Goal: Information Seeking & Learning: Compare options

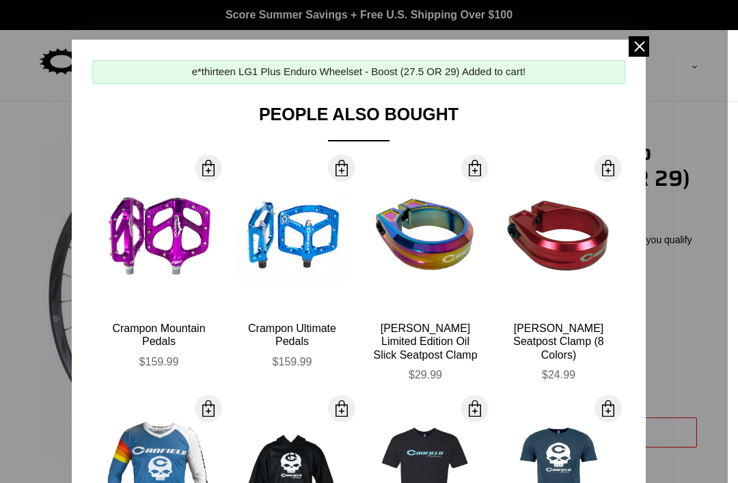
select select "highest-rating"
click at [633, 51] on span at bounding box center [639, 46] width 21 height 21
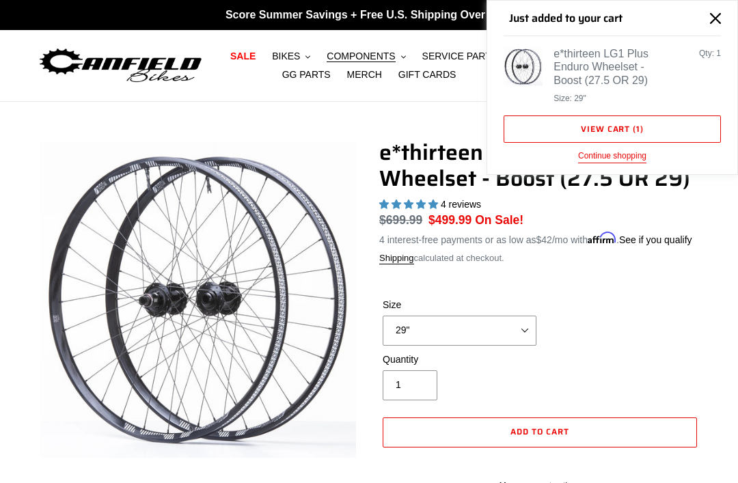
click at [715, 23] on icon "Close" at bounding box center [715, 18] width 11 height 11
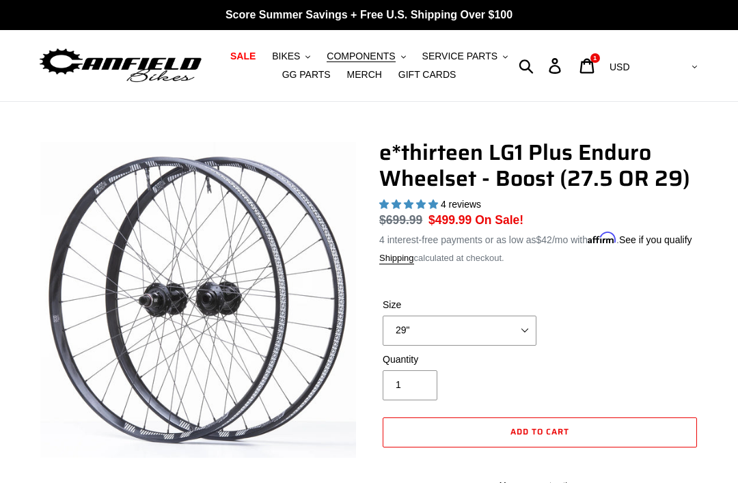
click at [367, 83] on link "MERCH" at bounding box center [365, 75] width 49 height 18
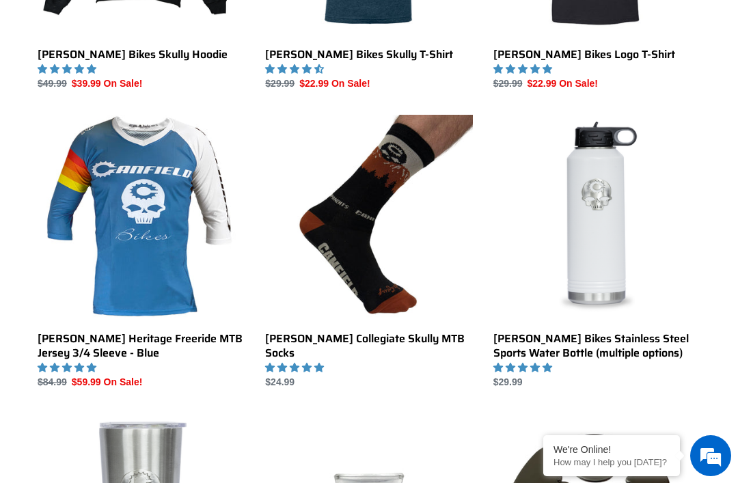
scroll to position [587, 0]
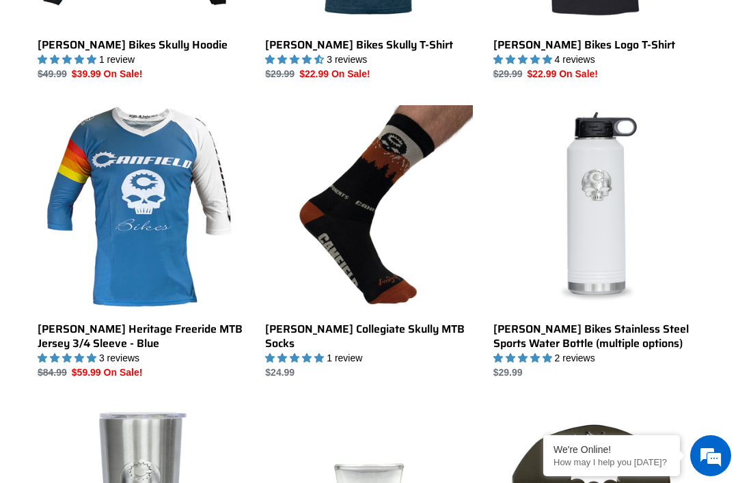
click at [373, 256] on link "Canfield Collegiate Skully MTB Socks" at bounding box center [368, 242] width 207 height 275
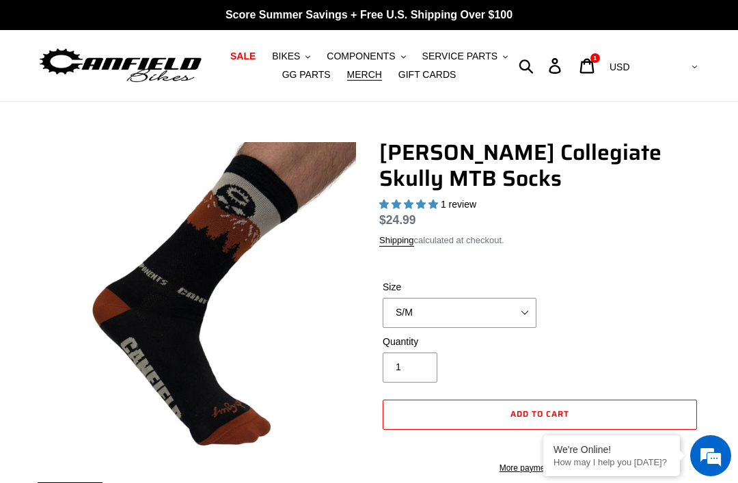
select select "highest-rating"
click at [522, 318] on select "S/M L/XL" at bounding box center [460, 313] width 154 height 30
select select "L/XL"
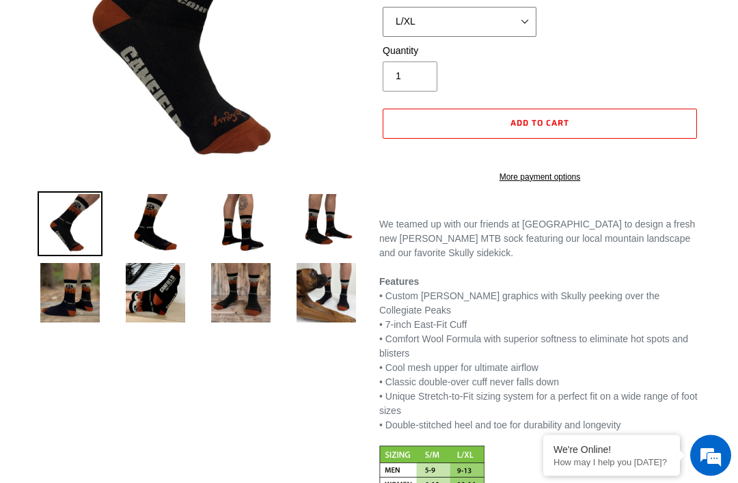
scroll to position [291, 0]
click at [72, 310] on img at bounding box center [70, 293] width 65 height 65
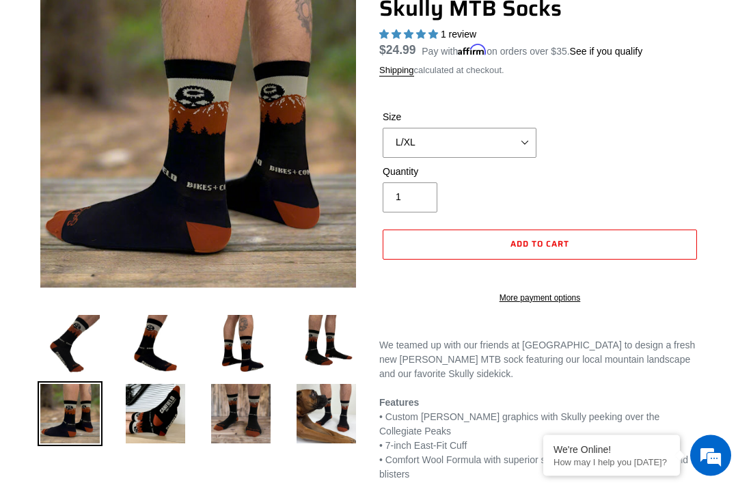
scroll to position [170, 0]
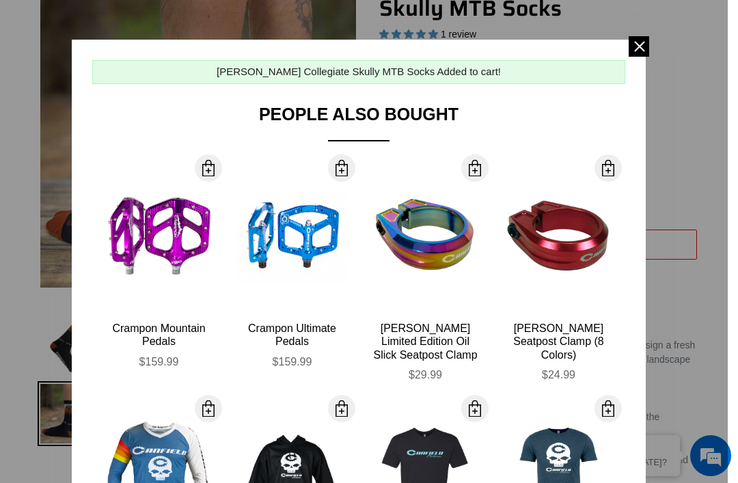
click at [642, 47] on span at bounding box center [639, 46] width 21 height 21
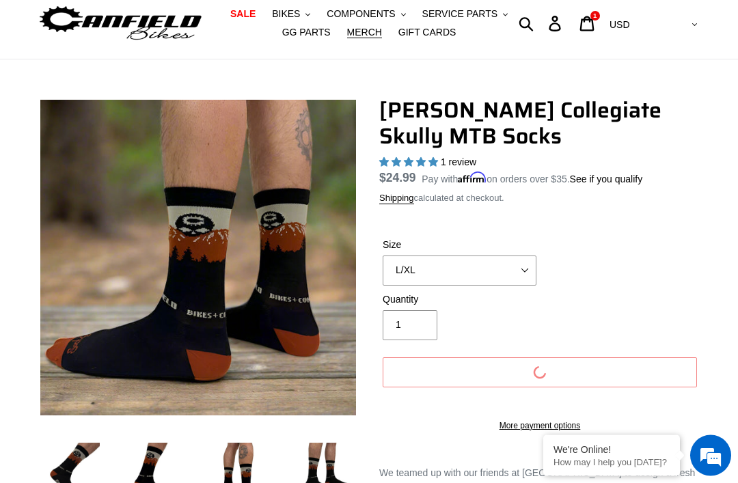
scroll to position [0, 0]
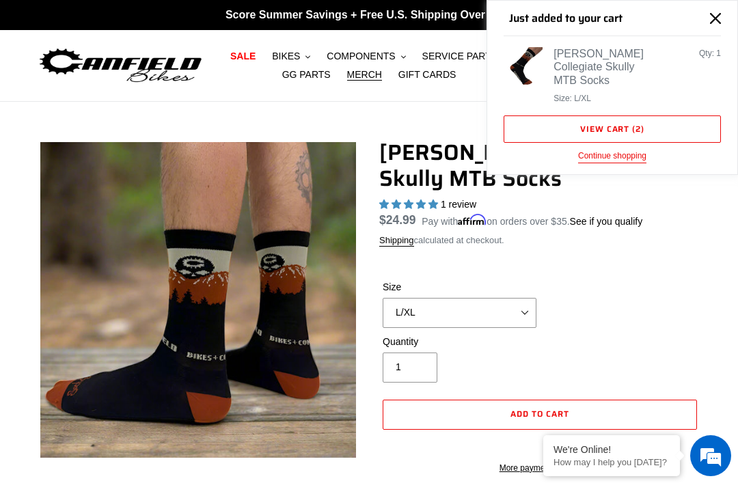
click at [711, 23] on icon "Close" at bounding box center [715, 18] width 11 height 11
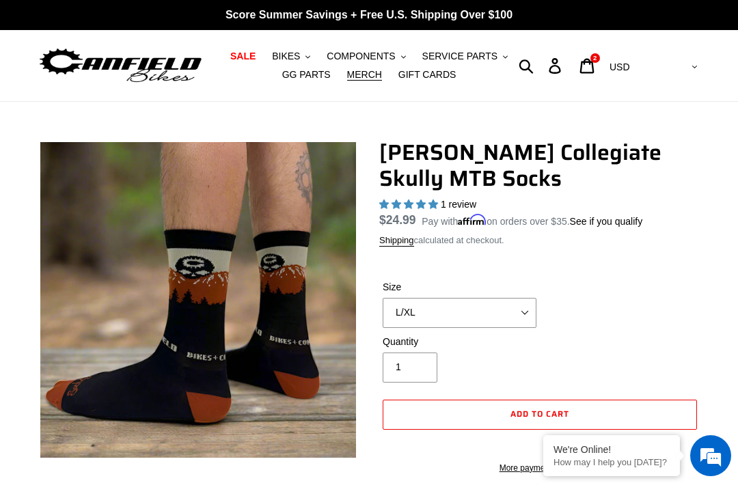
click at [386, 55] on span "COMPONENTS" at bounding box center [361, 57] width 68 height 12
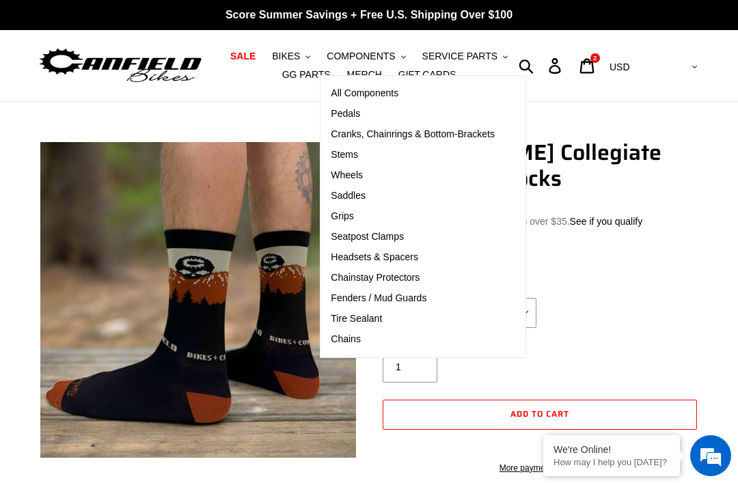
click at [427, 135] on span "Cranks, Chainrings & Bottom-Brackets" at bounding box center [413, 135] width 164 height 12
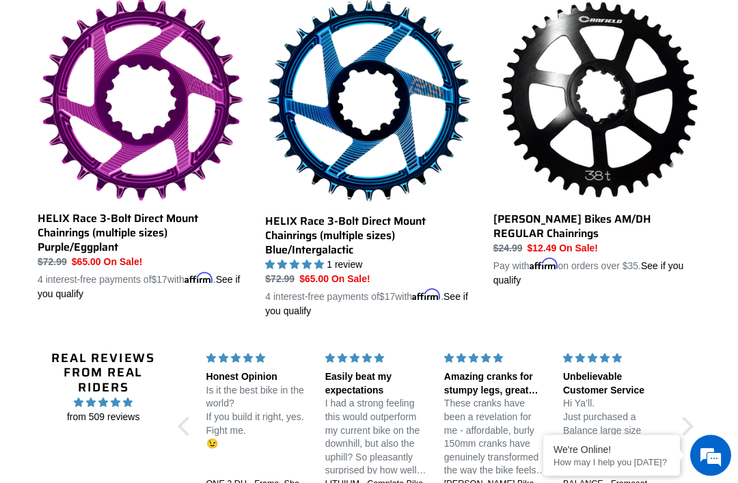
scroll to position [1071, 0]
click at [585, 159] on link "Canfield Bikes AM/DH REGULAR Chainrings" at bounding box center [597, 142] width 207 height 291
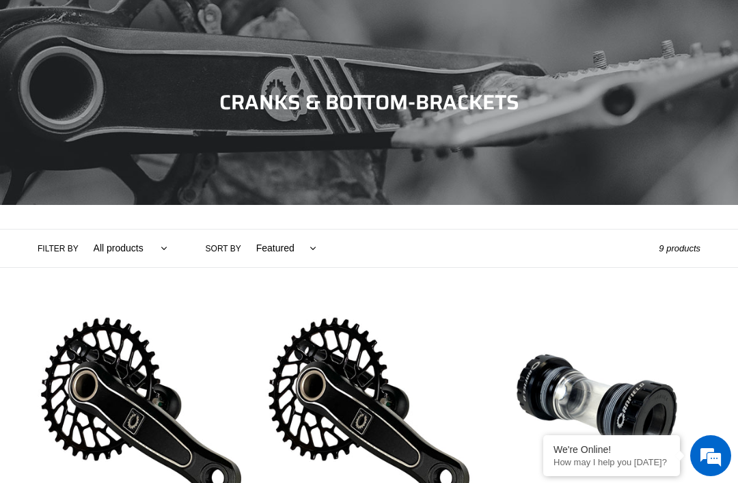
scroll to position [1115, 0]
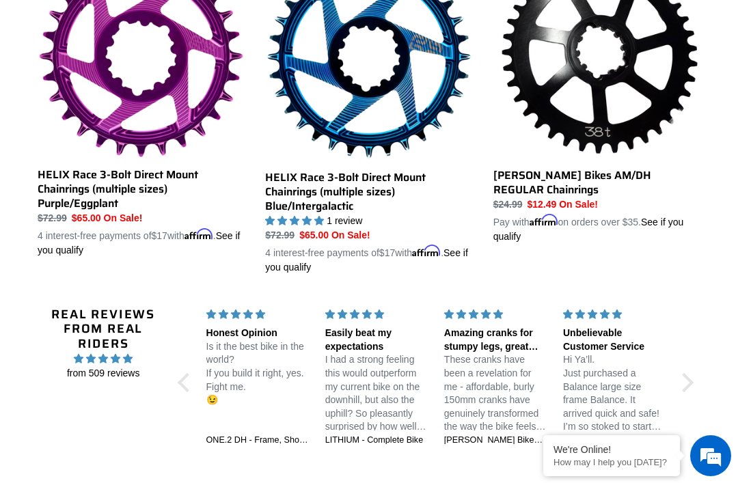
click at [577, 176] on link "Canfield Bikes AM/DH REGULAR Chainrings" at bounding box center [597, 99] width 207 height 291
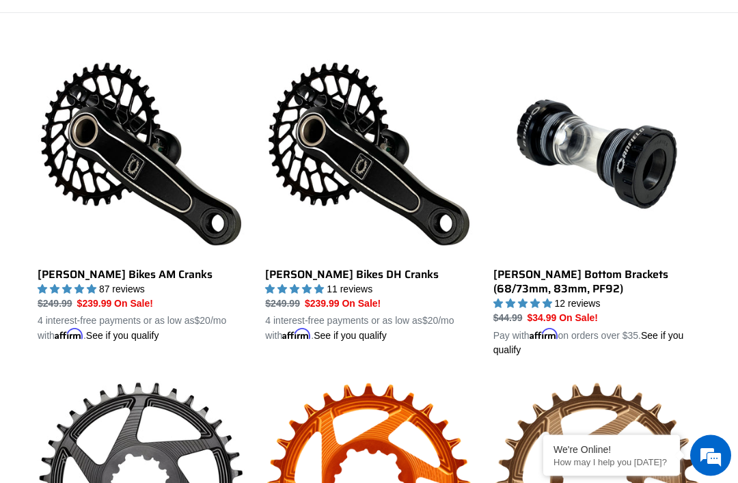
scroll to position [357, 0]
click at [613, 157] on link "Canfield Bottom Brackets (68/73mm, 83mm, PF92)" at bounding box center [597, 204] width 207 height 307
click at [151, 170] on link "Canfield Bikes AM Cranks" at bounding box center [141, 197] width 207 height 293
click at [387, 197] on link "Canfield Bikes DH Cranks" at bounding box center [368, 197] width 207 height 293
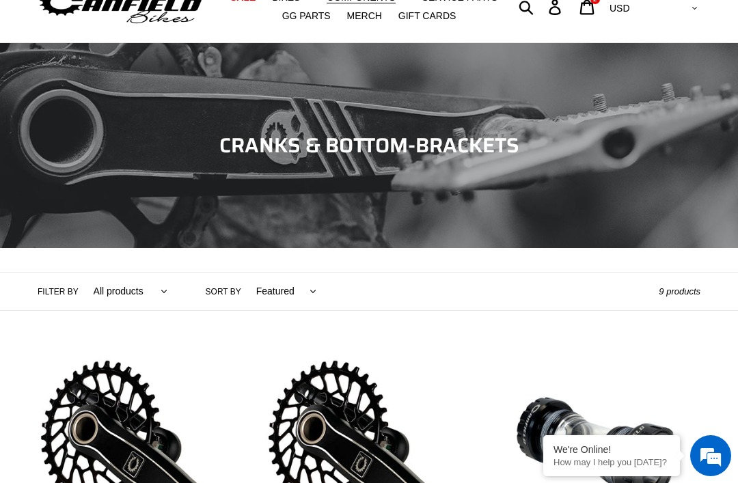
scroll to position [0, 0]
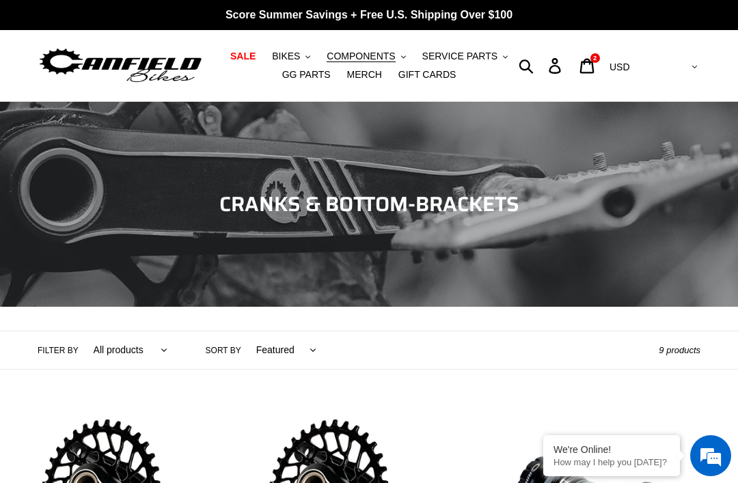
click at [385, 55] on span "COMPONENTS" at bounding box center [361, 57] width 68 height 12
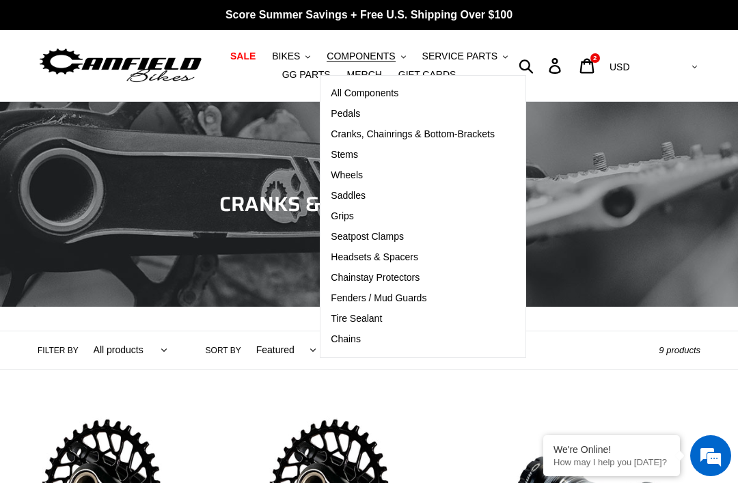
click at [357, 154] on span "Stems" at bounding box center [344, 155] width 27 height 12
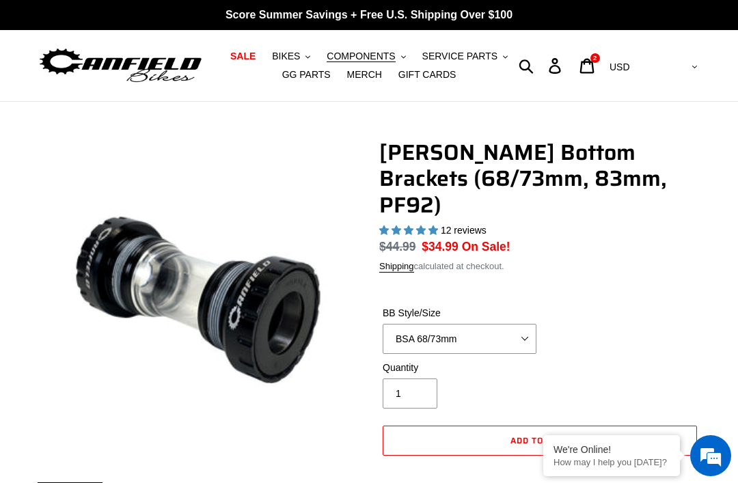
select select "highest-rating"
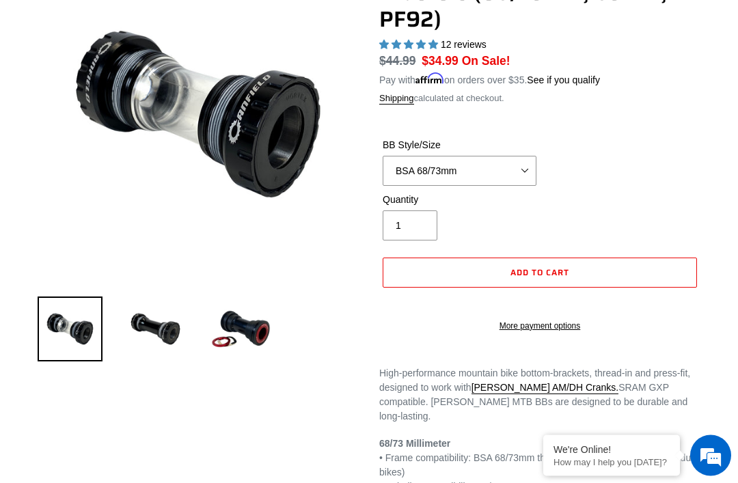
scroll to position [180, 0]
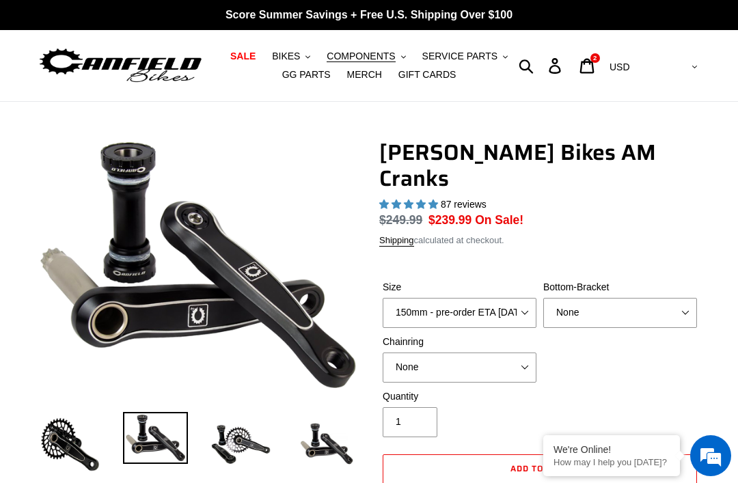
select select "highest-rating"
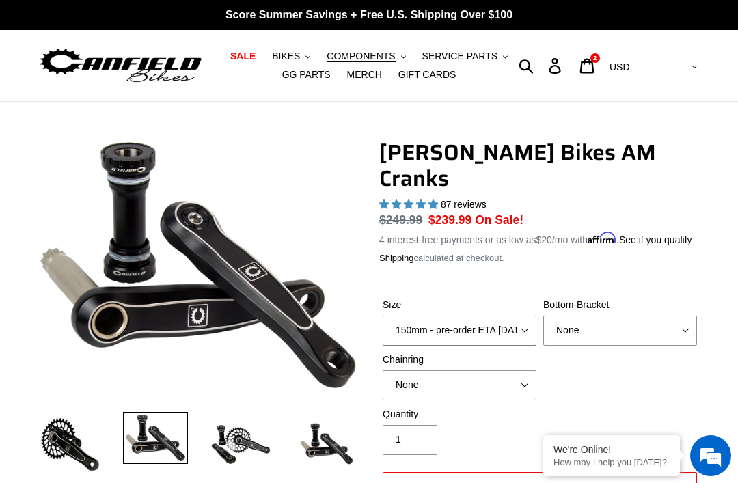
click at [518, 316] on select "150mm - pre-order ETA 9/30/25 155mm - pre-order ETA 9/30/25 160mm - pre-order E…" at bounding box center [460, 331] width 154 height 30
select select "170mm - pre-order ETA 9/30/25"
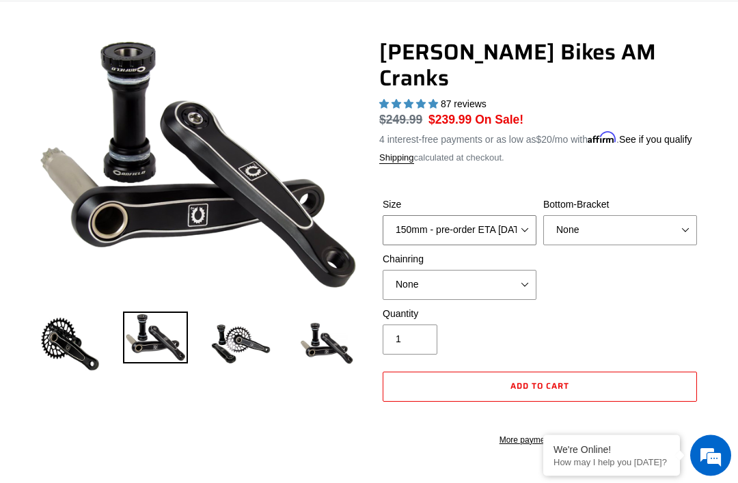
scroll to position [101, 0]
click at [246, 343] on img at bounding box center [241, 344] width 65 height 65
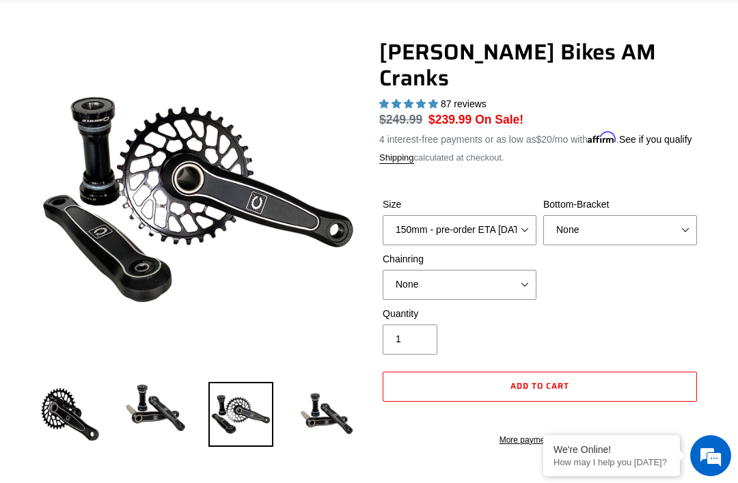
click at [326, 431] on img at bounding box center [326, 414] width 65 height 65
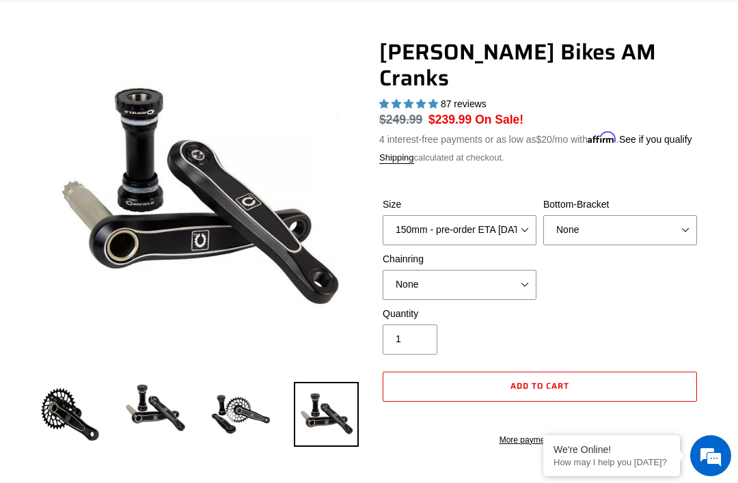
click at [82, 421] on img at bounding box center [70, 414] width 65 height 65
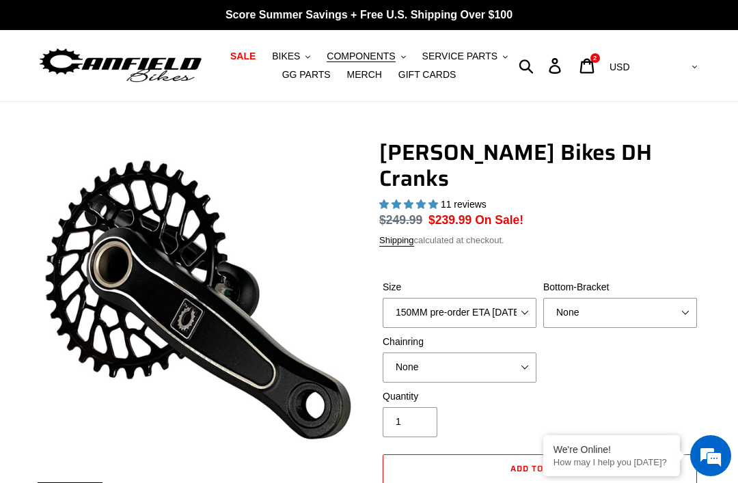
select select "highest-rating"
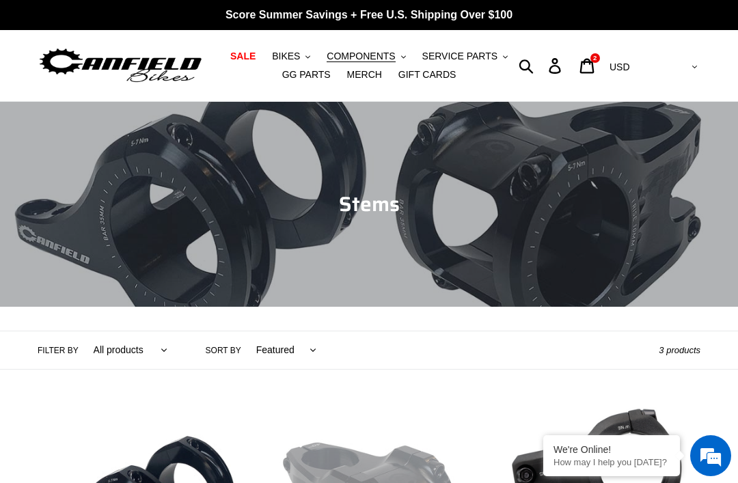
click at [393, 56] on span "COMPONENTS" at bounding box center [361, 57] width 68 height 12
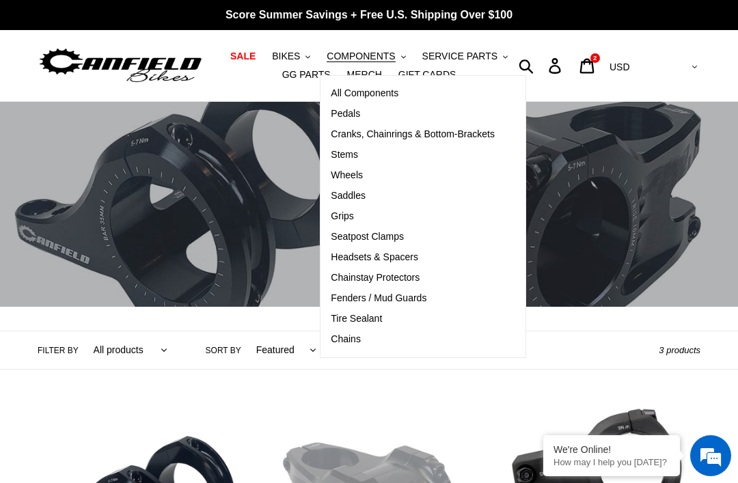
click at [356, 115] on span "Pedals" at bounding box center [345, 114] width 29 height 12
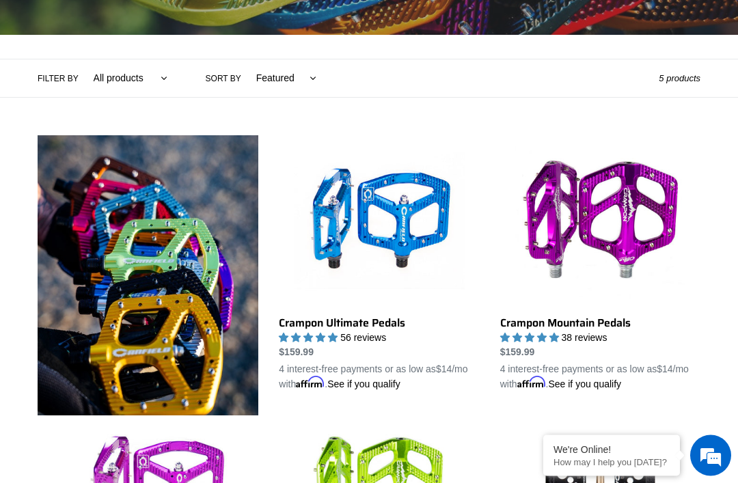
scroll to position [272, 0]
click at [617, 234] on link "Crampon Mountain Pedals" at bounding box center [601, 263] width 200 height 256
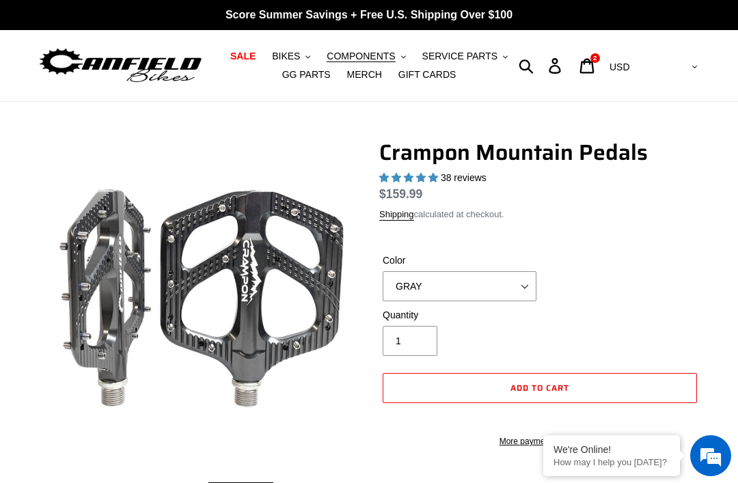
select select "highest-rating"
click at [531, 284] on select "GRAY BLACK STEALTH - Sold out POLISHED RED BLUE [GEOGRAPHIC_DATA] ORANGE PNW GR…" at bounding box center [460, 286] width 154 height 30
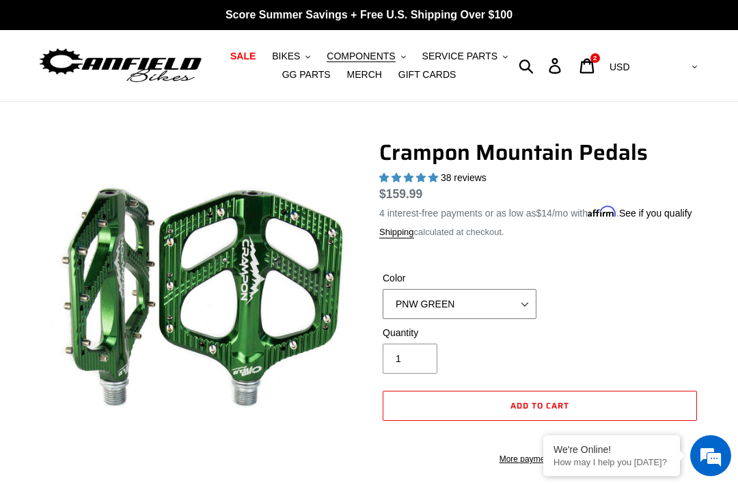
click at [526, 319] on select "GRAY BLACK STEALTH - Sold out POLISHED RED BLUE [GEOGRAPHIC_DATA] ORANGE PNW GR…" at bounding box center [460, 304] width 154 height 30
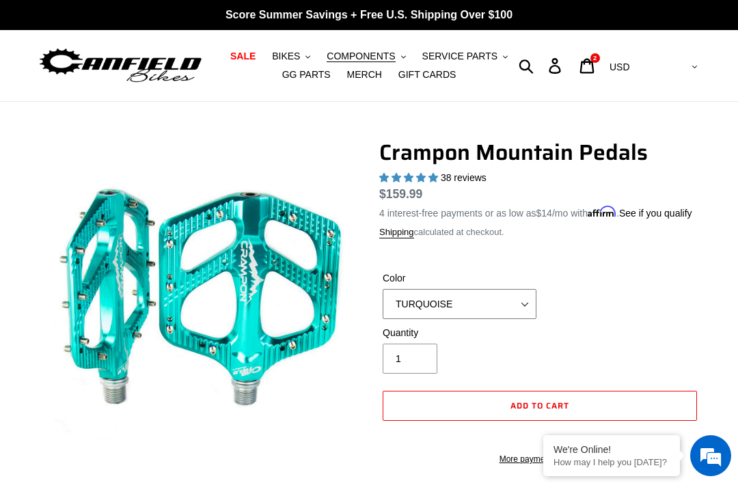
click at [533, 315] on select "GRAY BLACK STEALTH - Sold out POLISHED RED BLUE BAJA GOLD ORANGE PNW GREEN GOLD…" at bounding box center [460, 304] width 154 height 30
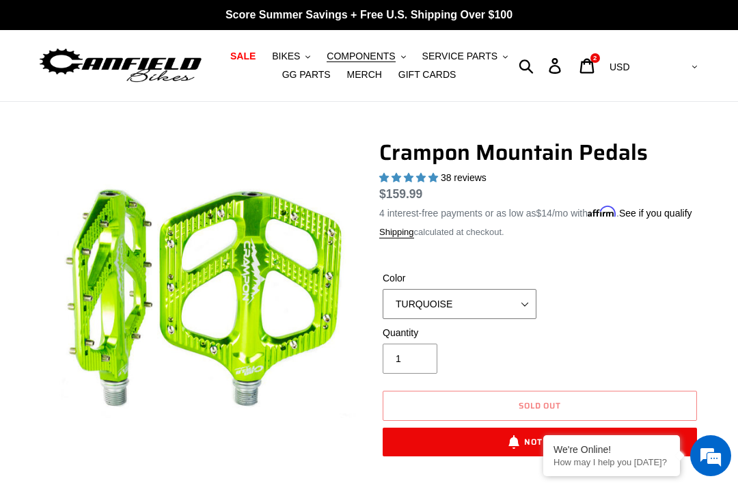
click at [529, 317] on select "GRAY BLACK STEALTH - Sold out POLISHED RED BLUE BAJA GOLD ORANGE PNW GREEN GOLD…" at bounding box center [460, 304] width 154 height 30
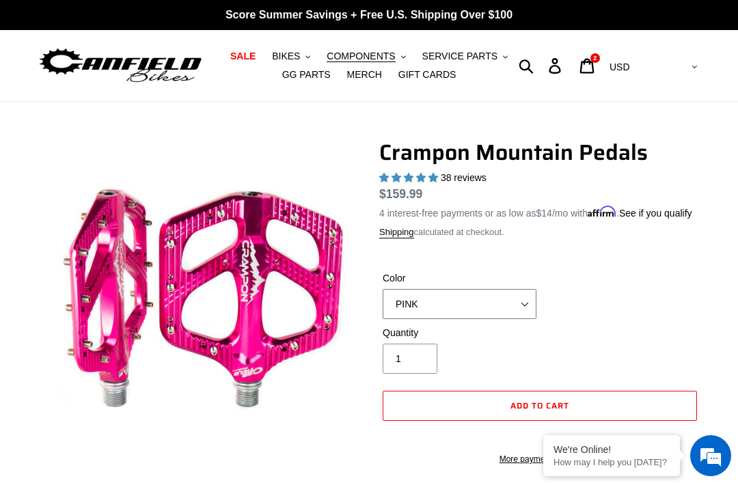
click at [520, 319] on select "GRAY BLACK STEALTH - Sold out POLISHED RED BLUE BAJA GOLD ORANGE PNW GREEN GOLD…" at bounding box center [460, 304] width 154 height 30
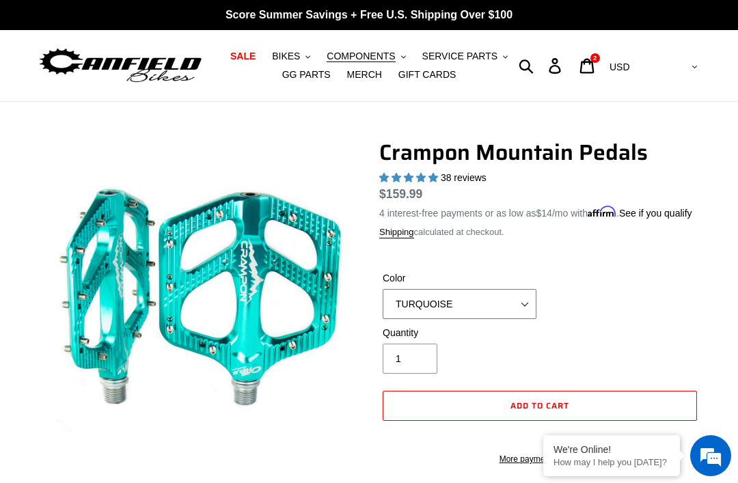
click at [527, 317] on select "GRAY BLACK STEALTH - Sold out POLISHED RED BLUE BAJA GOLD ORANGE PNW GREEN GOLD…" at bounding box center [460, 304] width 154 height 30
select select "BRONZE"
